Goal: Consume media (video, audio)

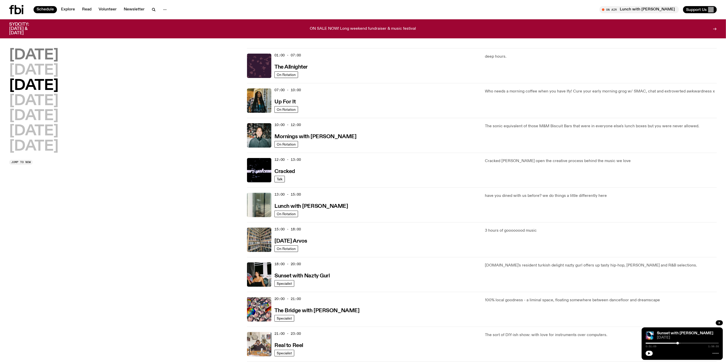
click at [37, 53] on h2 "[DATE]" at bounding box center [33, 55] width 49 height 14
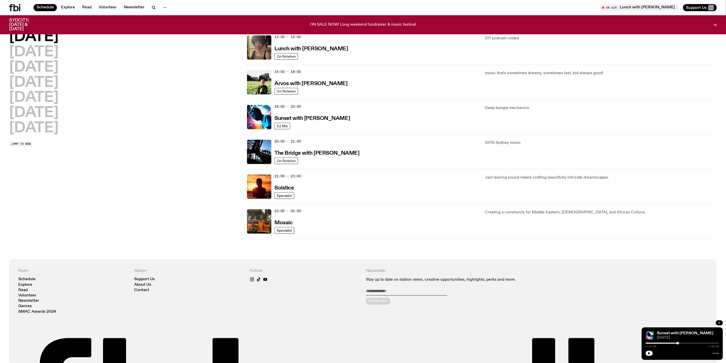
scroll to position [166, 0]
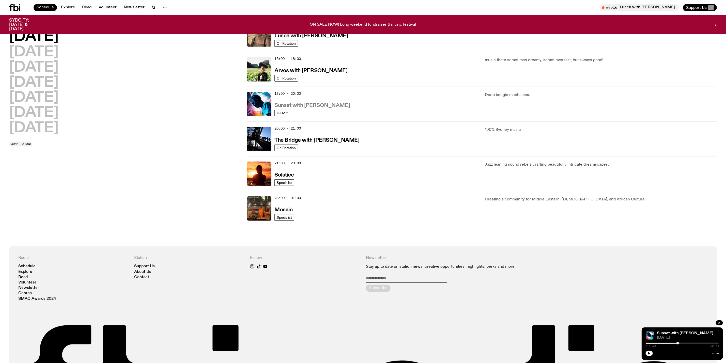
click at [317, 105] on h3 "Sunset with [PERSON_NAME]" at bounding box center [311, 105] width 75 height 5
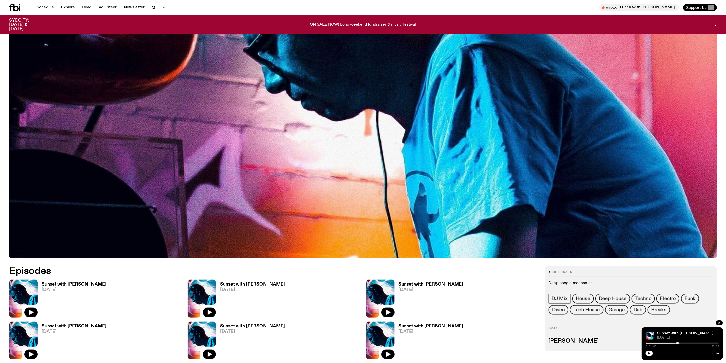
scroll to position [225, 0]
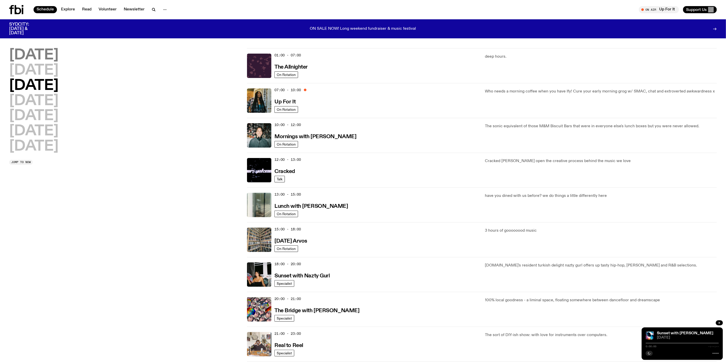
click at [46, 54] on h2 "[DATE]" at bounding box center [33, 55] width 49 height 14
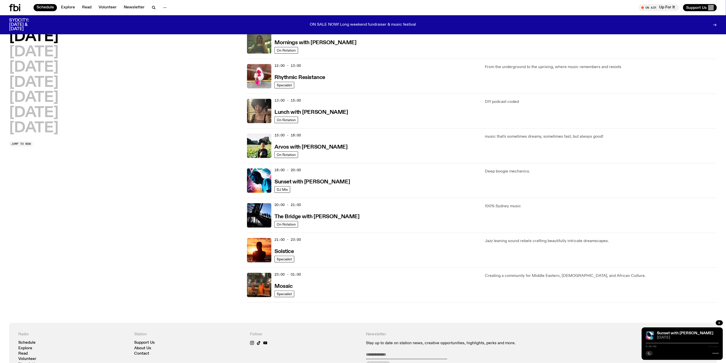
scroll to position [90, 0]
click at [253, 181] on img at bounding box center [259, 180] width 24 height 24
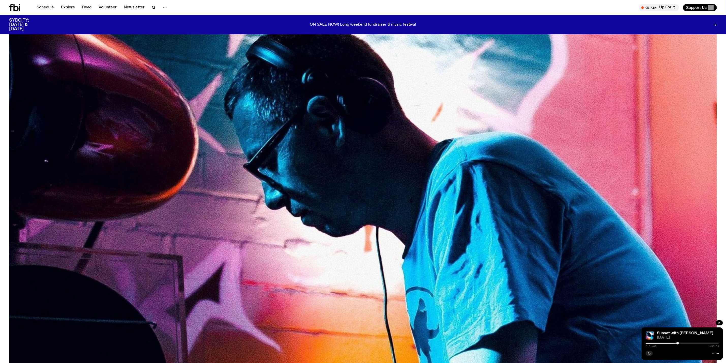
scroll to position [111, 0]
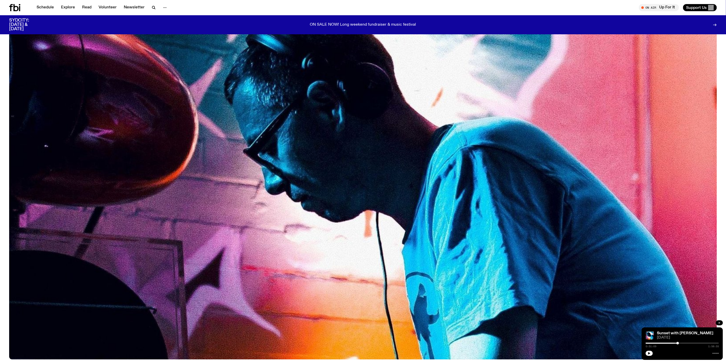
click at [720, 322] on icon "button" at bounding box center [719, 322] width 3 height 3
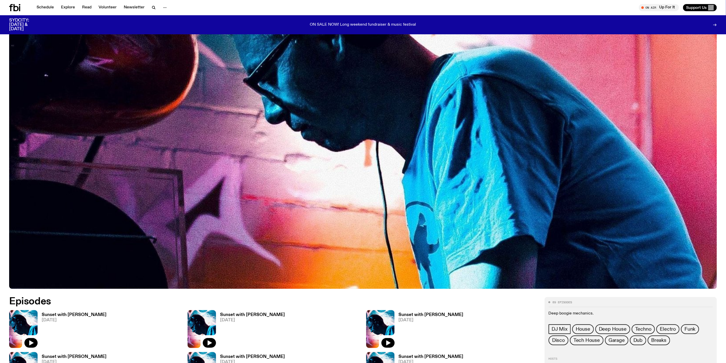
scroll to position [301, 0]
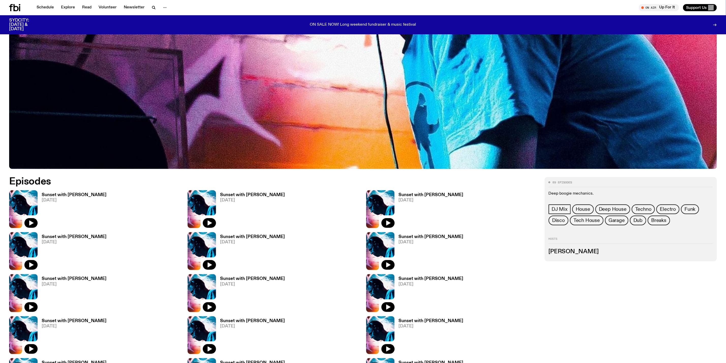
click at [27, 194] on img at bounding box center [23, 209] width 28 height 38
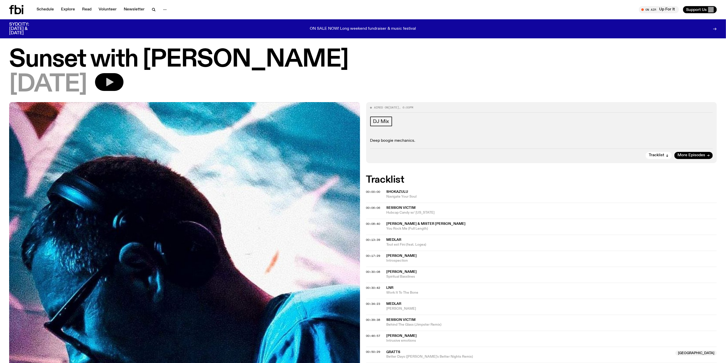
click at [114, 77] on icon "button" at bounding box center [109, 82] width 10 height 10
